Goal: Find specific page/section: Find specific page/section

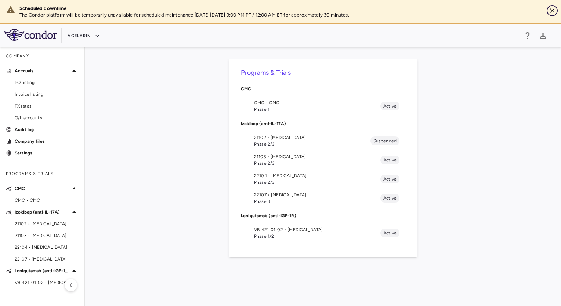
click at [555, 8] on icon "Close" at bounding box center [552, 10] width 7 height 7
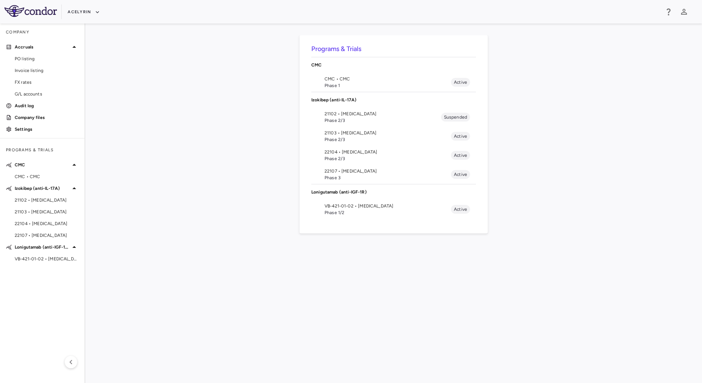
drag, startPoint x: 538, startPoint y: 0, endPoint x: 187, endPoint y: 202, distance: 404.7
click at [187, 202] on div "Programs & Trials CMC CMC • CMC Phase 1 Active Izokibep (anti-IL-17A) 21102 • […" at bounding box center [393, 203] width 593 height 336
click at [331, 140] on span "Phase 2/3" at bounding box center [387, 139] width 126 height 7
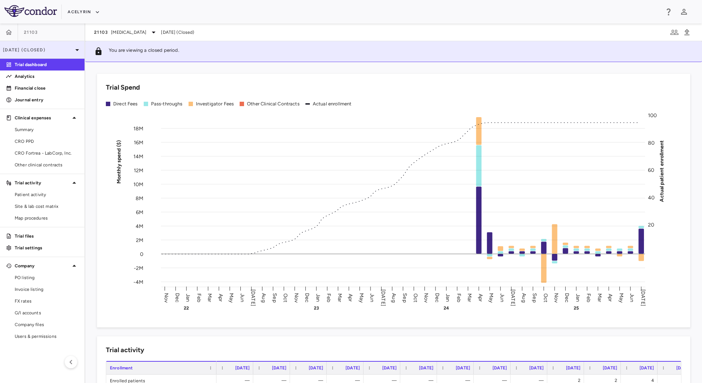
click at [65, 52] on p "[DATE] (Closed)" at bounding box center [38, 50] width 70 height 7
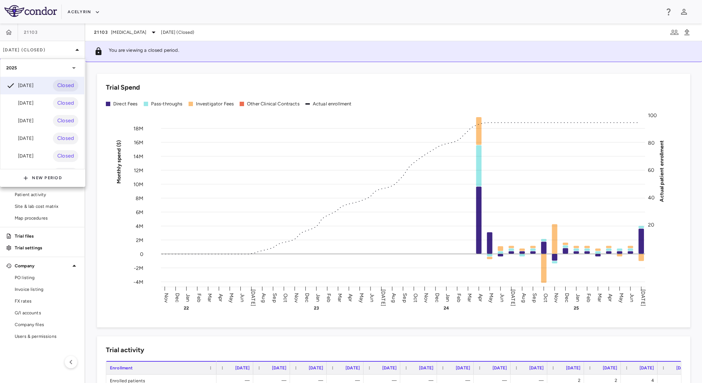
click at [73, 49] on div at bounding box center [351, 191] width 702 height 383
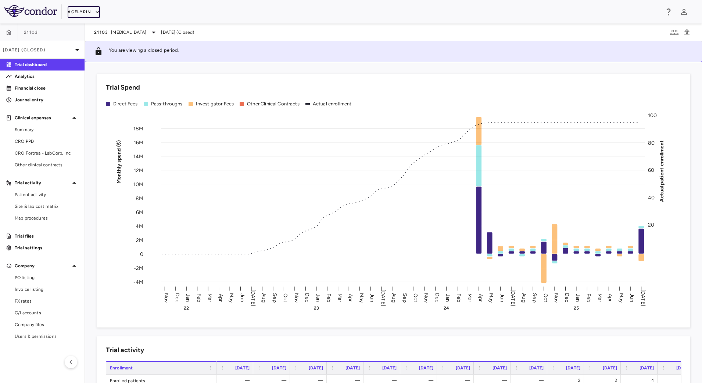
click at [90, 10] on button "Acelyrin" at bounding box center [84, 12] width 32 height 12
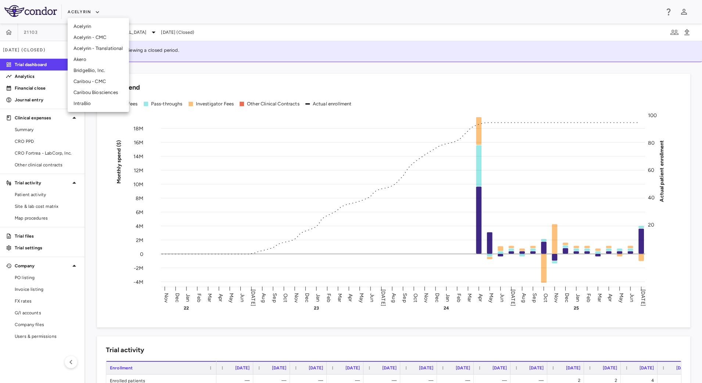
click at [88, 35] on li "Acelyrin - CMC" at bounding box center [98, 37] width 61 height 11
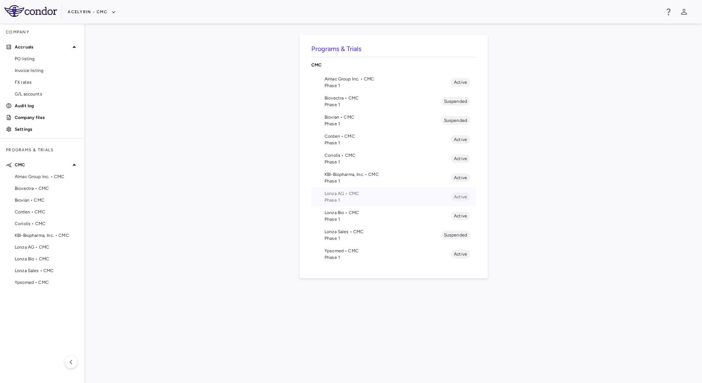
click at [348, 195] on span "Lonza AG • CMC" at bounding box center [387, 193] width 126 height 7
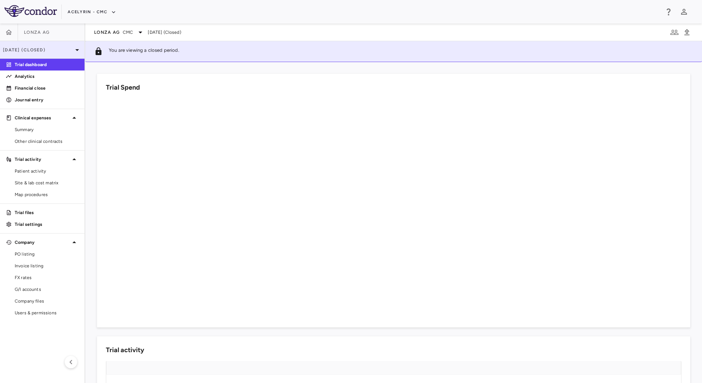
click at [69, 53] on div "[DATE] (Closed)" at bounding box center [42, 50] width 85 height 18
